Goal: Find contact information: Find contact information

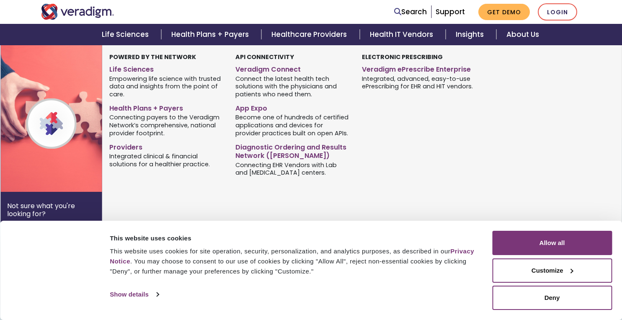
scroll to position [419, 0]
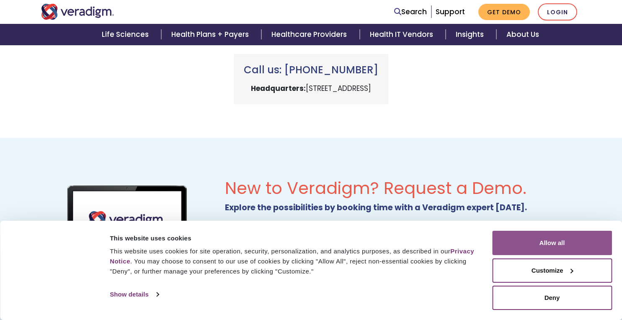
drag, startPoint x: 558, startPoint y: 249, endPoint x: 549, endPoint y: 241, distance: 11.9
click at [558, 249] on button "Allow all" at bounding box center [552, 243] width 120 height 24
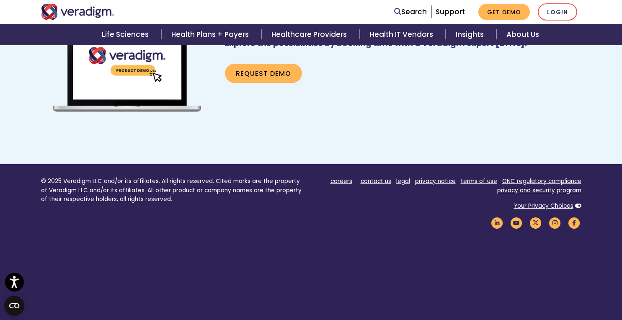
scroll to position [606, 0]
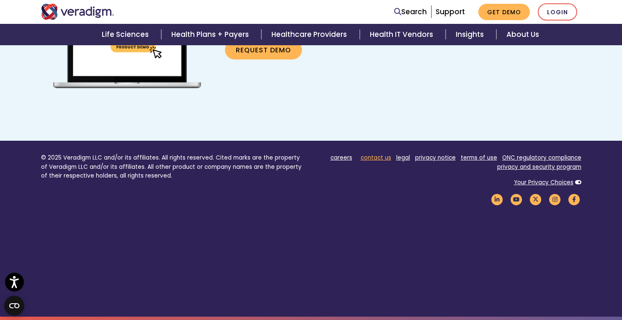
click at [381, 159] on link "contact us" at bounding box center [375, 158] width 31 height 8
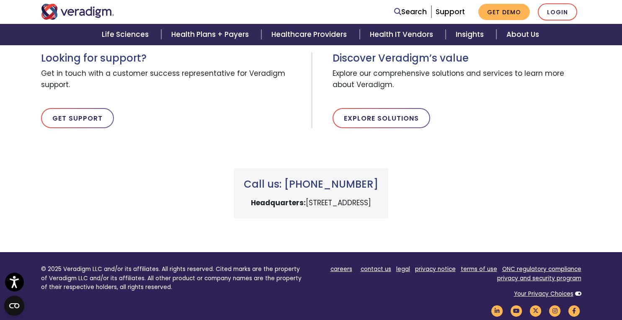
scroll to position [251, 0]
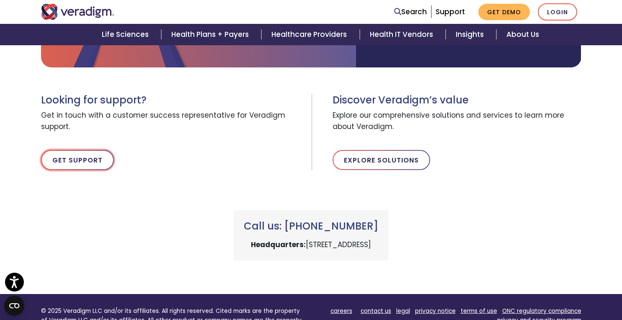
drag, startPoint x: 67, startPoint y: 159, endPoint x: 84, endPoint y: 177, distance: 24.6
click at [67, 159] on link "Get Support" at bounding box center [77, 160] width 73 height 20
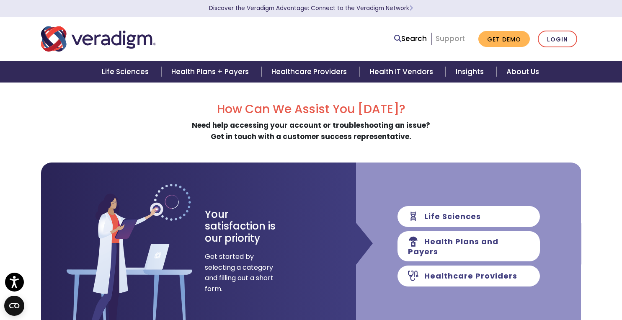
click at [450, 41] on link "Support" at bounding box center [449, 38] width 29 height 10
click at [449, 42] on link "Support" at bounding box center [449, 38] width 29 height 10
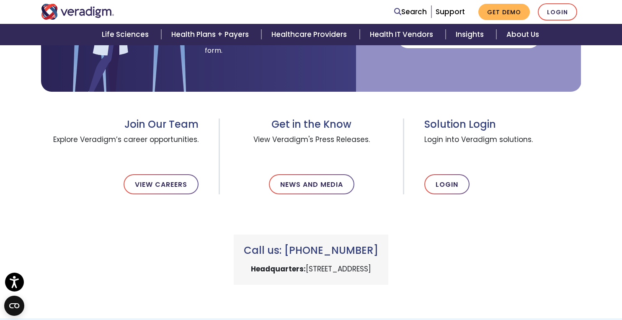
scroll to position [251, 0]
